Goal: Use online tool/utility: Utilize a website feature to perform a specific function

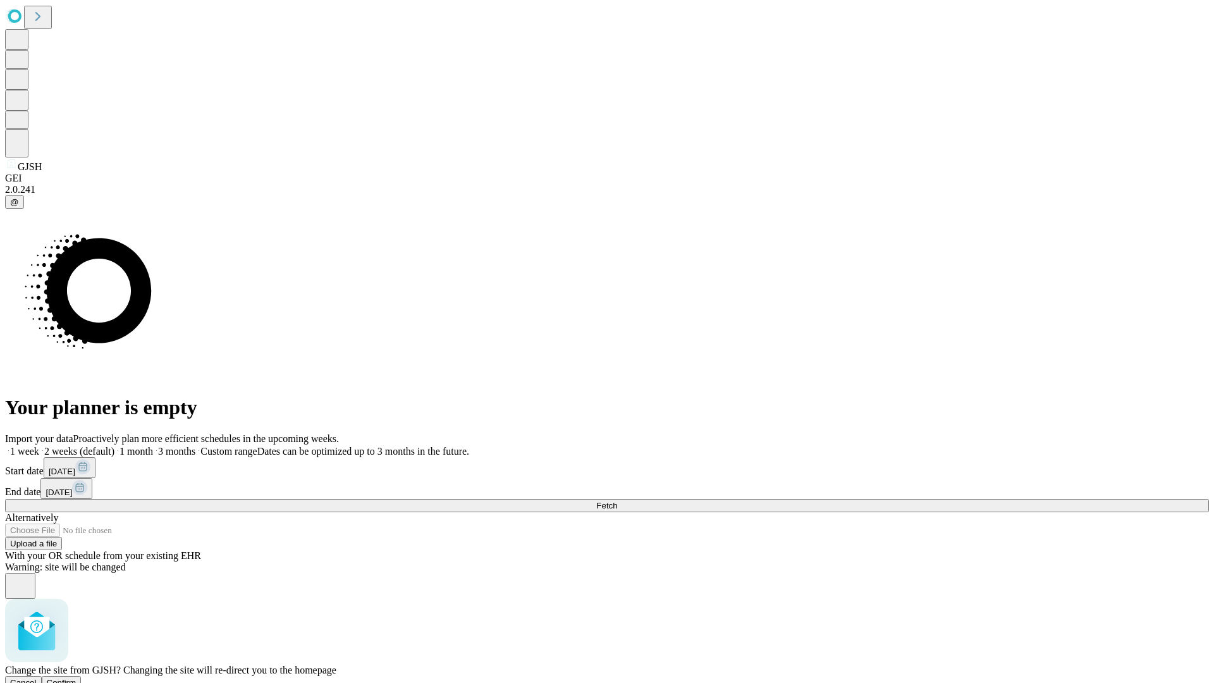
click at [76, 678] on span "Confirm" at bounding box center [62, 682] width 30 height 9
click at [39, 446] on label "1 week" at bounding box center [22, 451] width 34 height 11
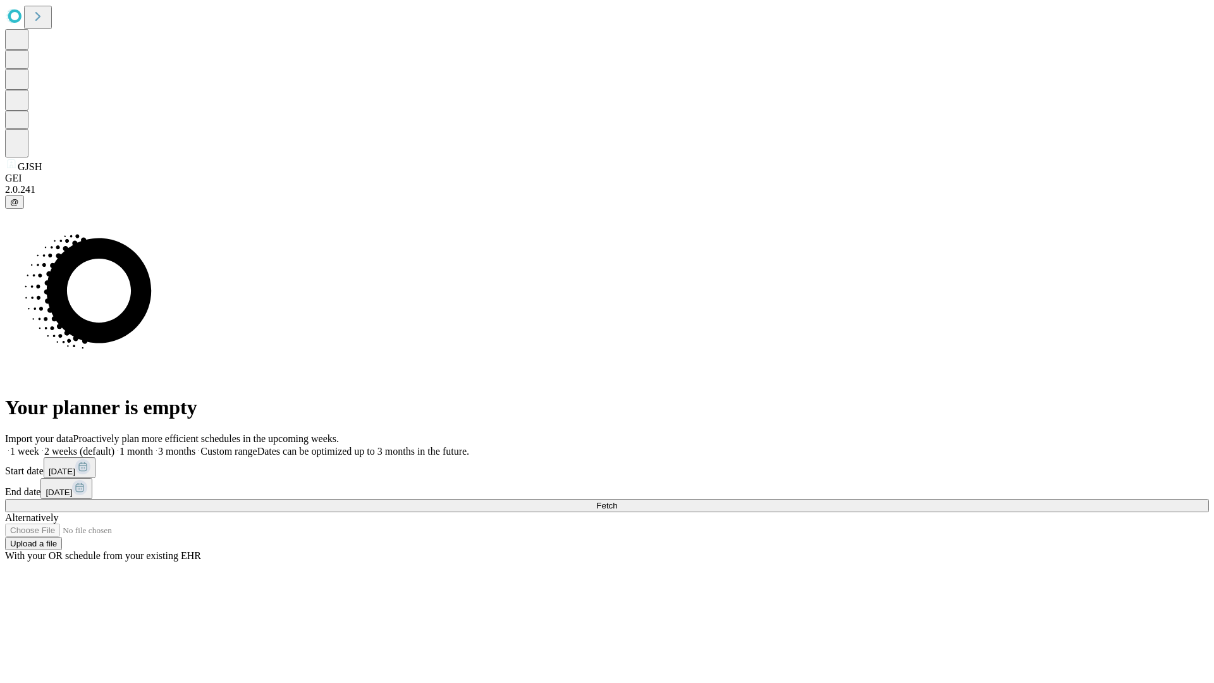
click at [617, 501] on span "Fetch" at bounding box center [606, 505] width 21 height 9
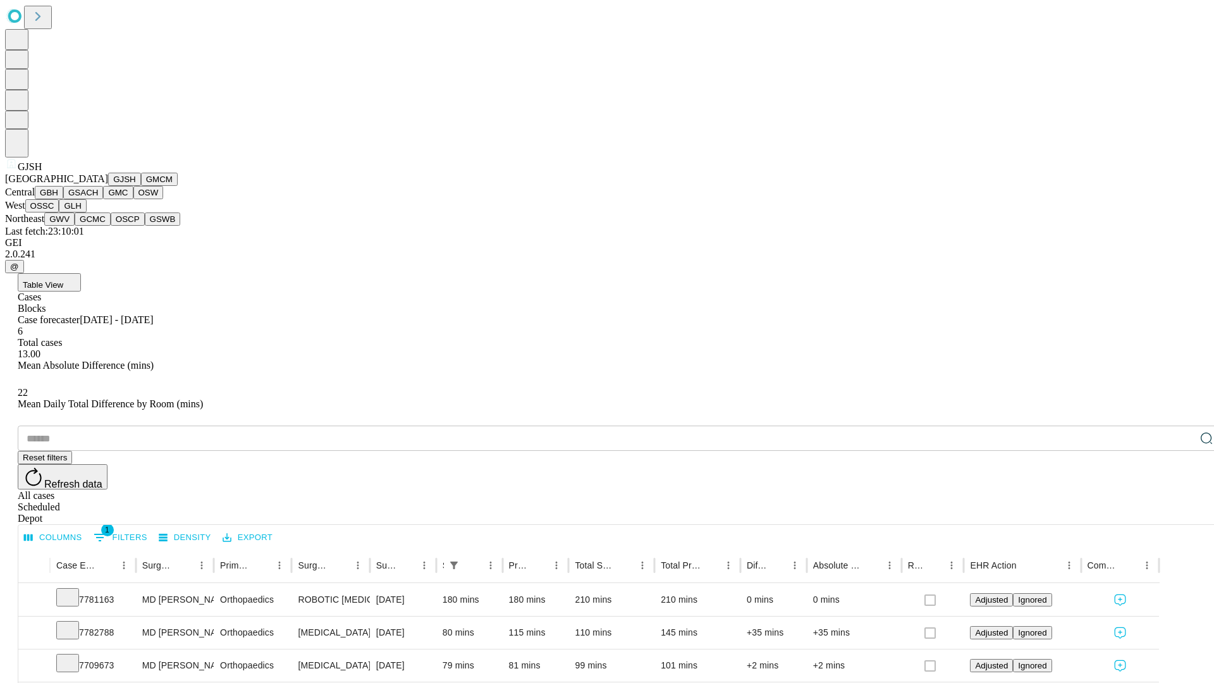
click at [141, 186] on button "GMCM" at bounding box center [159, 179] width 37 height 13
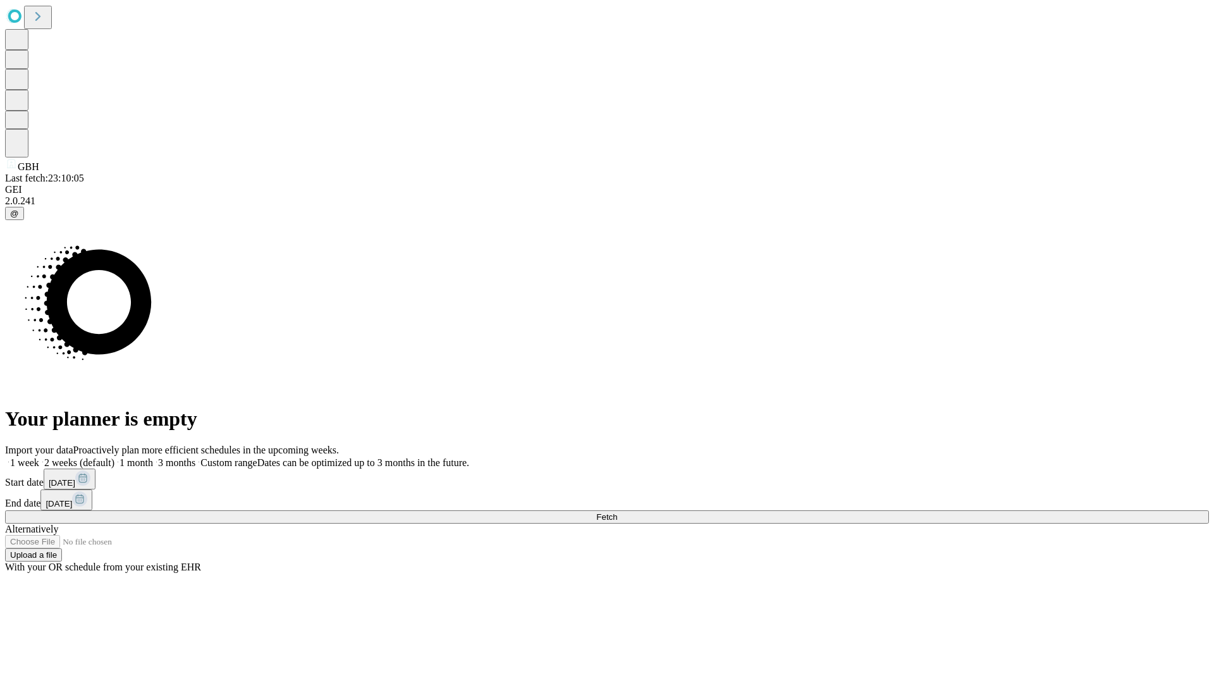
click at [39, 457] on label "1 week" at bounding box center [22, 462] width 34 height 11
click at [617, 512] on span "Fetch" at bounding box center [606, 516] width 21 height 9
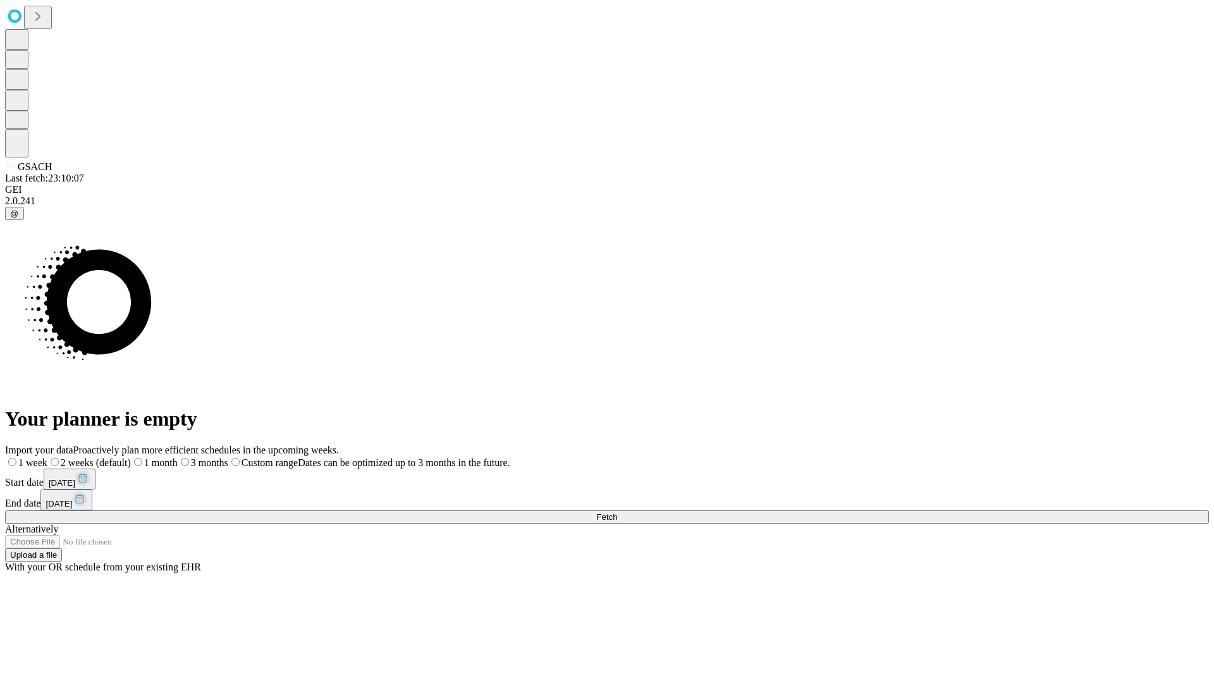
click at [47, 457] on label "1 week" at bounding box center [26, 462] width 42 height 11
click at [617, 512] on span "Fetch" at bounding box center [606, 516] width 21 height 9
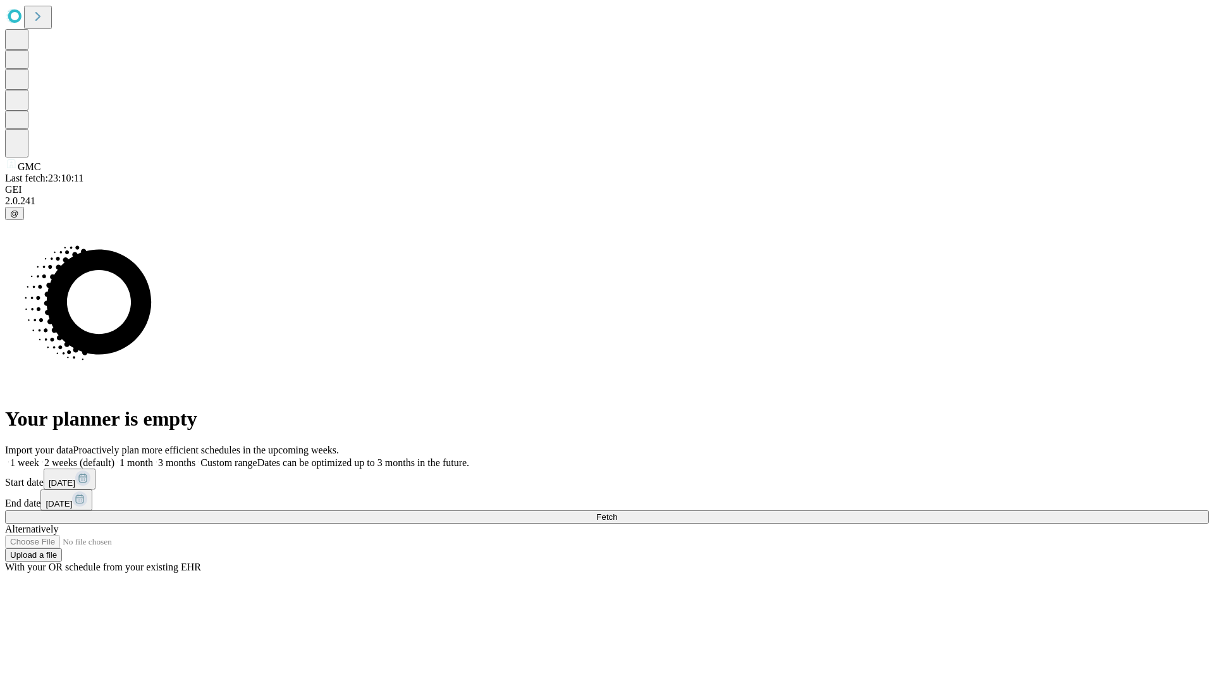
click at [39, 457] on label "1 week" at bounding box center [22, 462] width 34 height 11
click at [617, 512] on span "Fetch" at bounding box center [606, 516] width 21 height 9
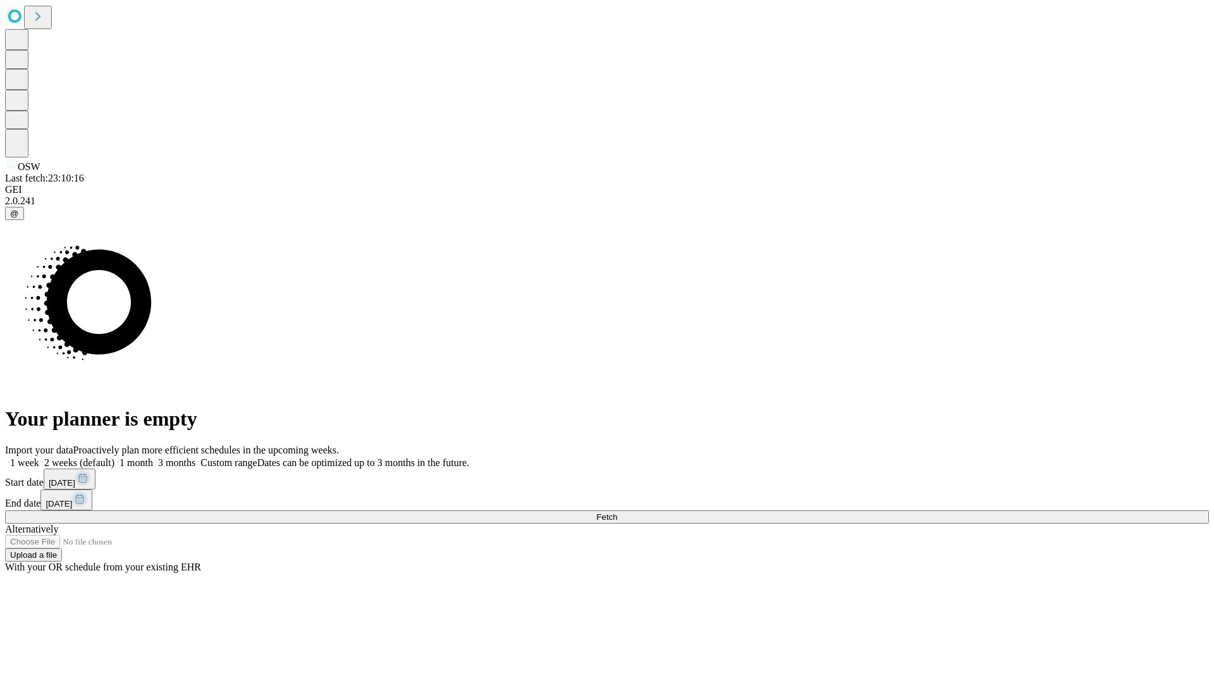
click at [39, 457] on label "1 week" at bounding box center [22, 462] width 34 height 11
click at [617, 512] on span "Fetch" at bounding box center [606, 516] width 21 height 9
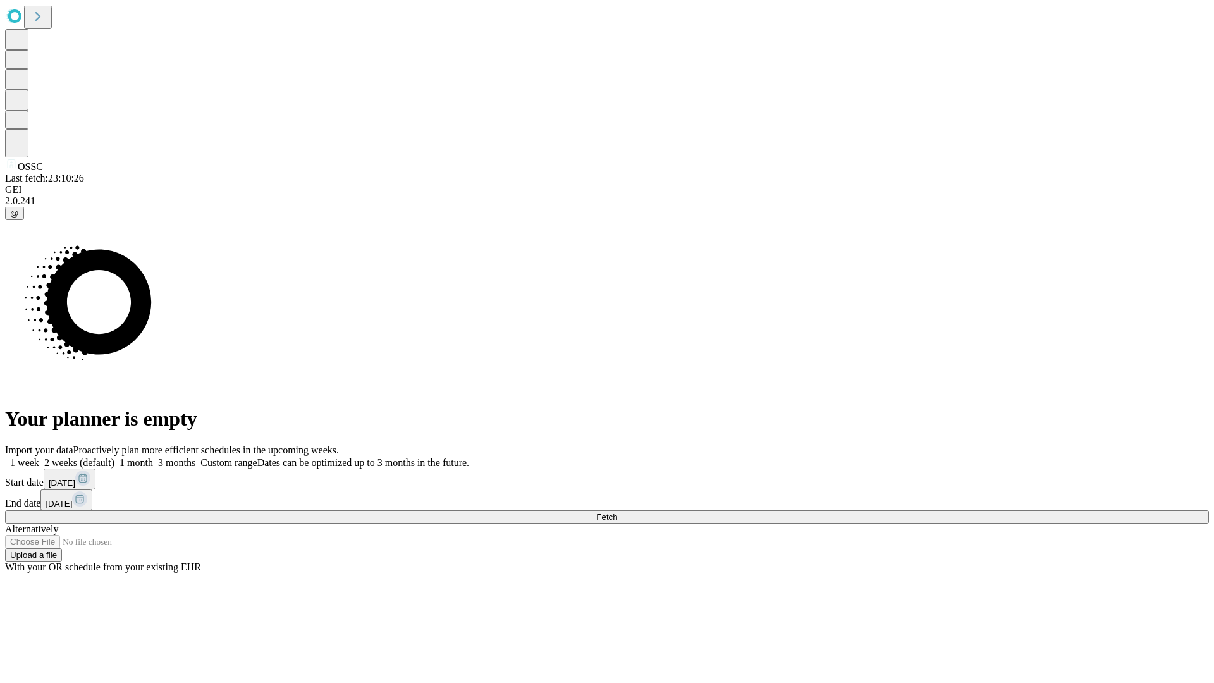
click at [39, 457] on label "1 week" at bounding box center [22, 462] width 34 height 11
click at [617, 512] on span "Fetch" at bounding box center [606, 516] width 21 height 9
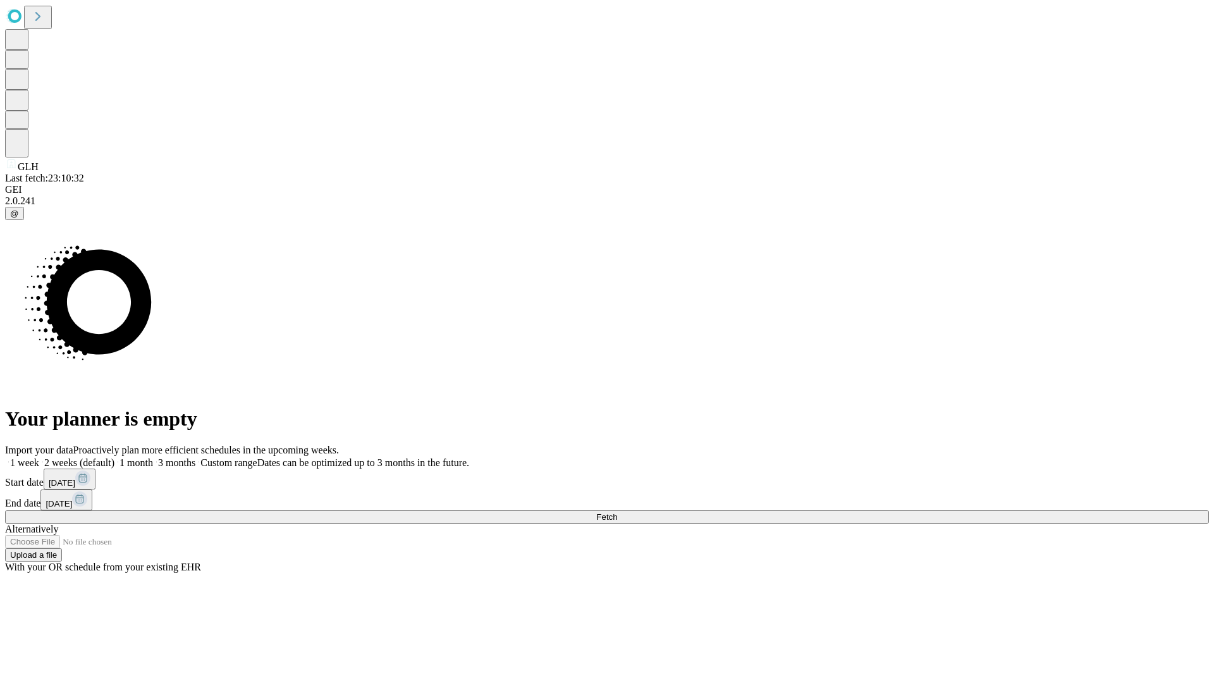
click at [39, 457] on label "1 week" at bounding box center [22, 462] width 34 height 11
click at [617, 512] on span "Fetch" at bounding box center [606, 516] width 21 height 9
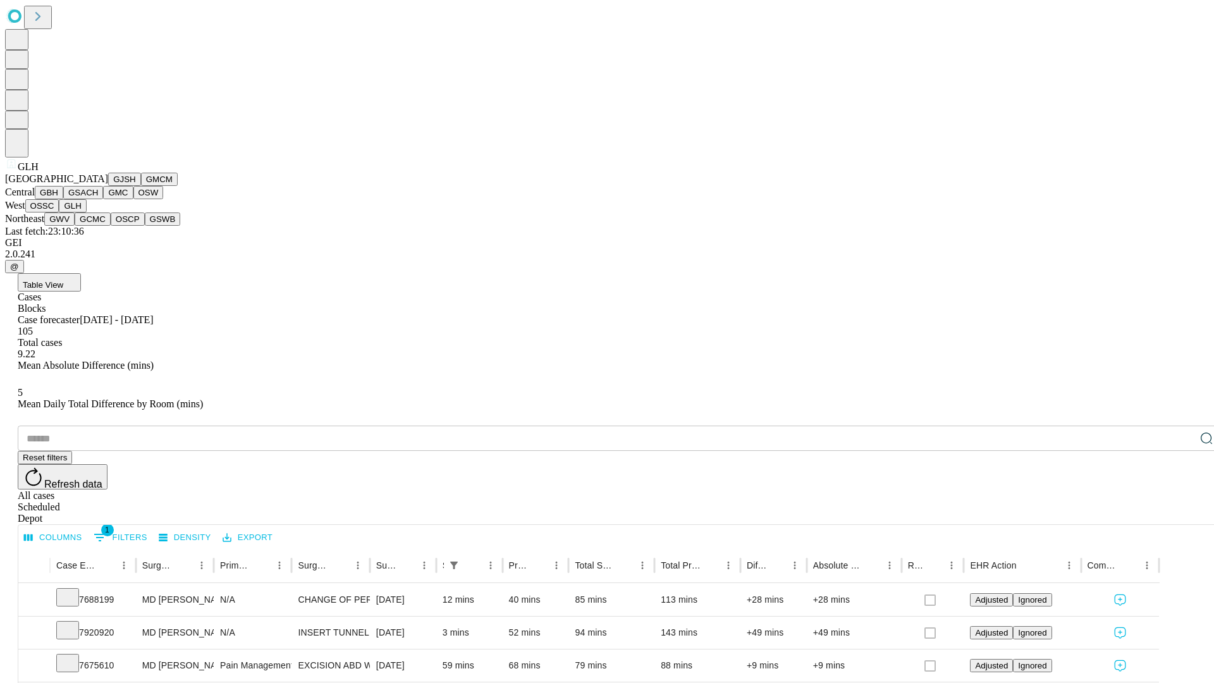
click at [75, 226] on button "GWV" at bounding box center [59, 218] width 30 height 13
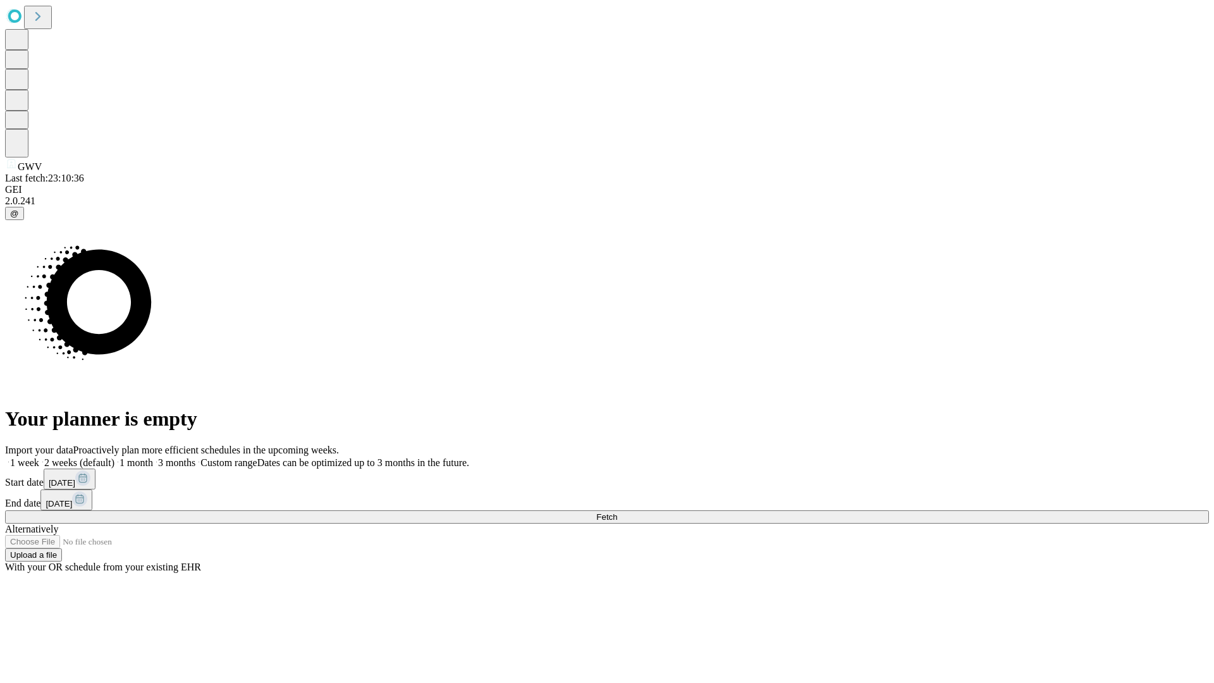
click at [39, 457] on label "1 week" at bounding box center [22, 462] width 34 height 11
click at [617, 512] on span "Fetch" at bounding box center [606, 516] width 21 height 9
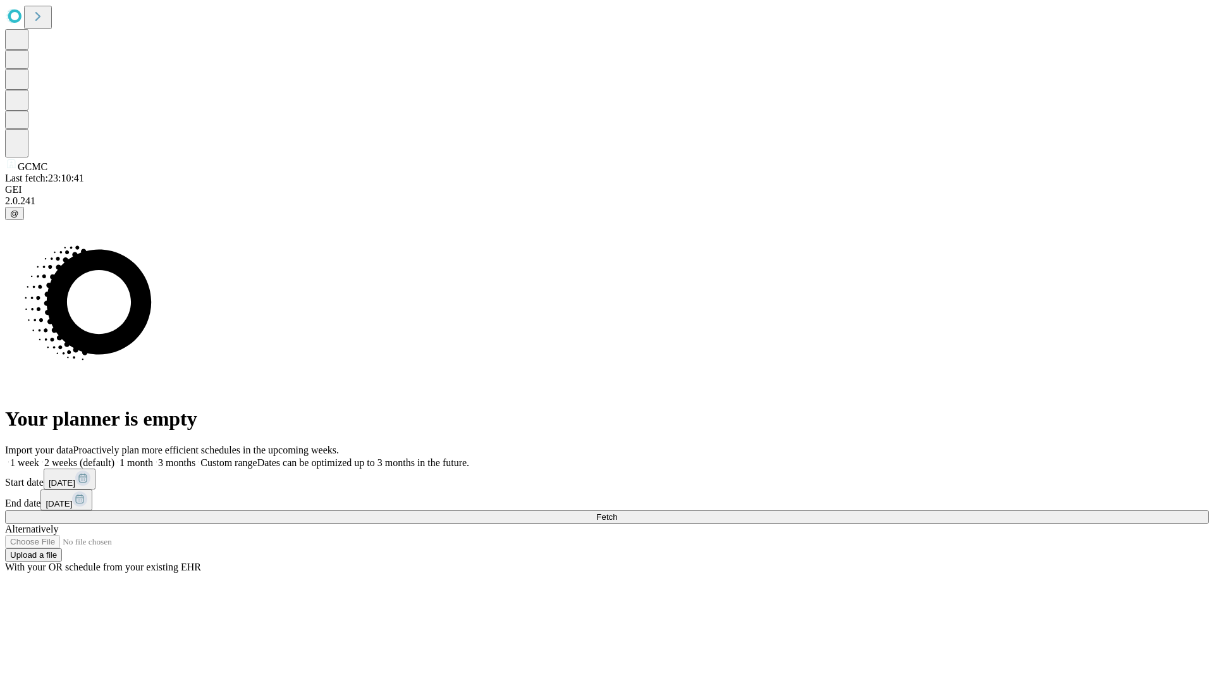
click at [39, 457] on label "1 week" at bounding box center [22, 462] width 34 height 11
click at [617, 512] on span "Fetch" at bounding box center [606, 516] width 21 height 9
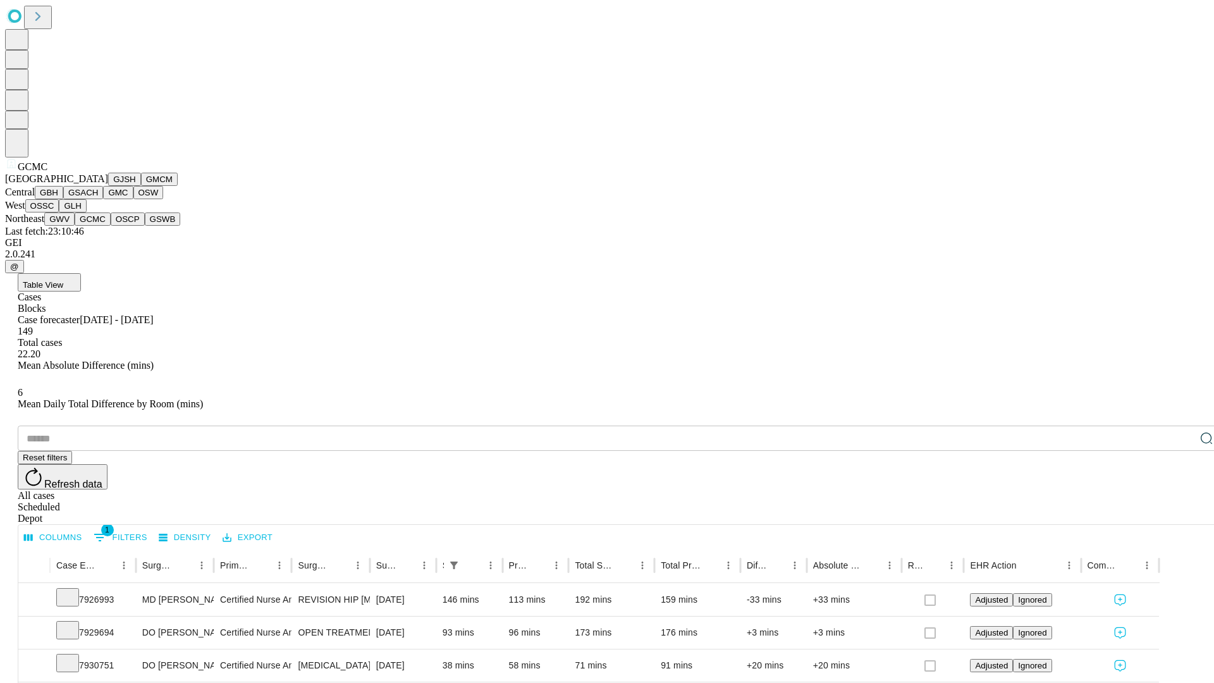
click at [111, 226] on button "OSCP" at bounding box center [128, 218] width 34 height 13
